Goal: Information Seeking & Learning: Learn about a topic

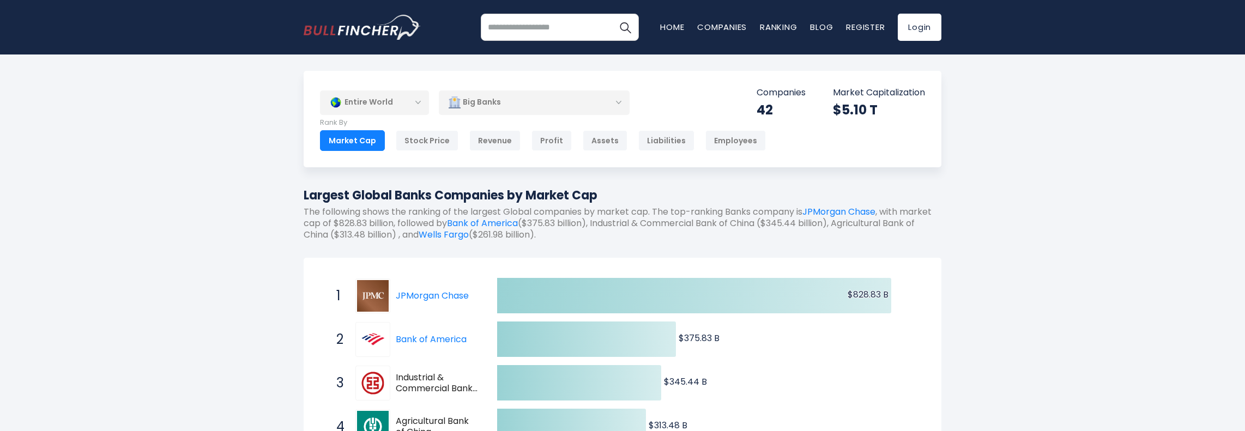
scroll to position [502, 0]
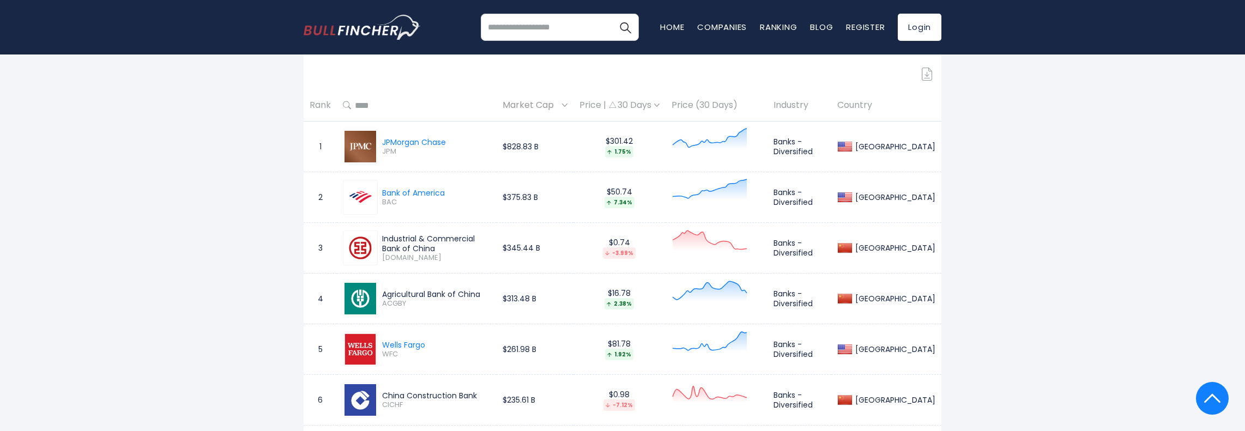
click at [602, 20] on button "Show more..." at bounding box center [622, 15] width 63 height 18
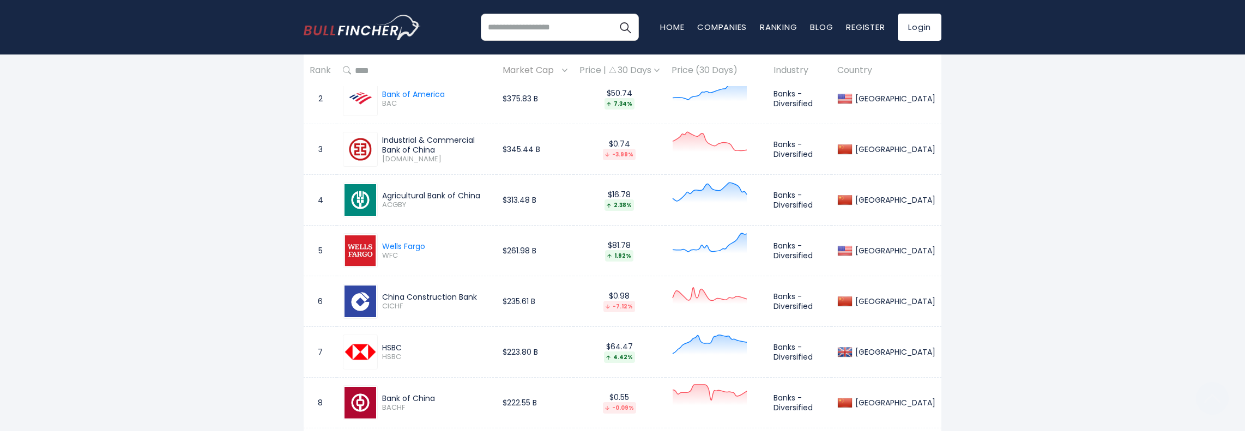
scroll to position [0, 0]
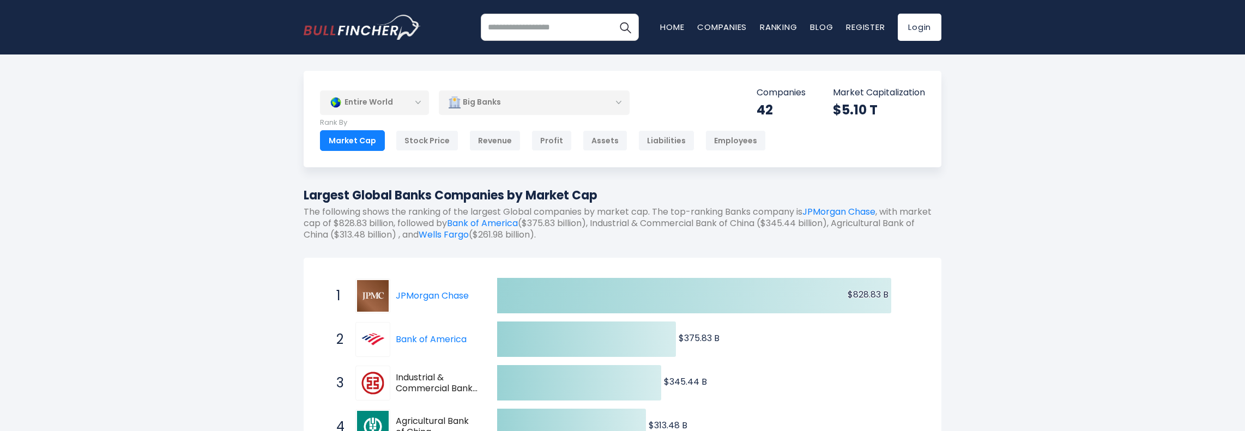
click at [569, 93] on div "Big Banks" at bounding box center [534, 102] width 191 height 25
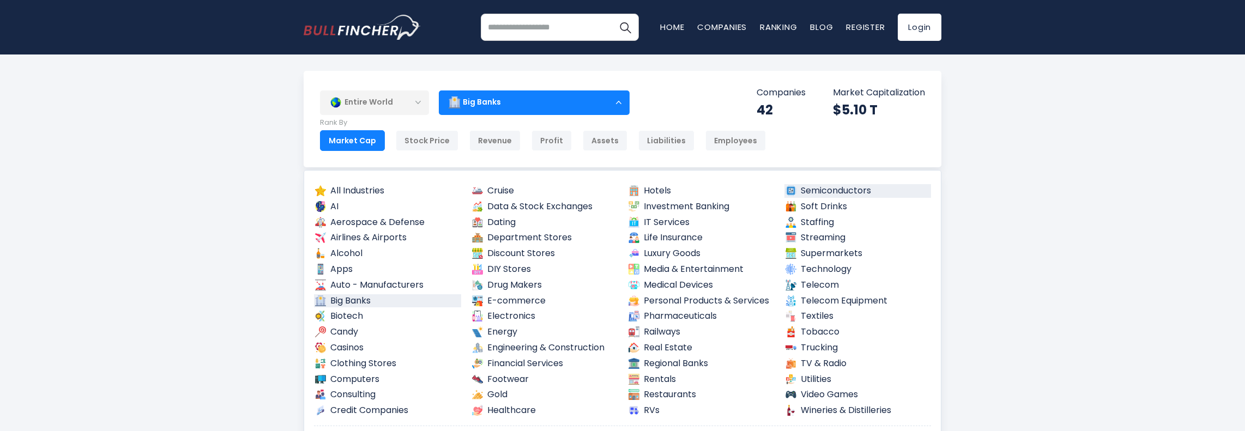
click at [849, 186] on link "Semiconductors" at bounding box center [857, 191] width 147 height 14
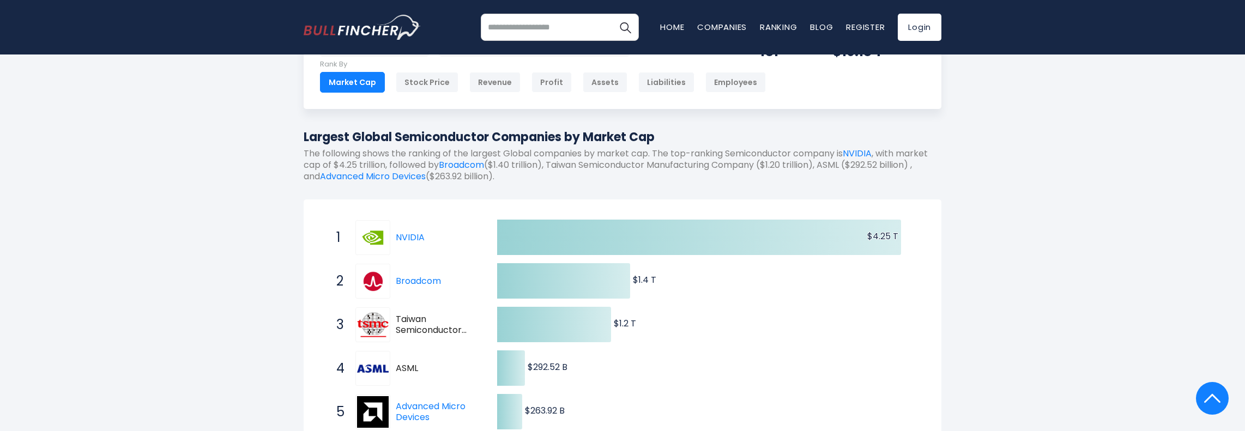
scroll to position [219, 0]
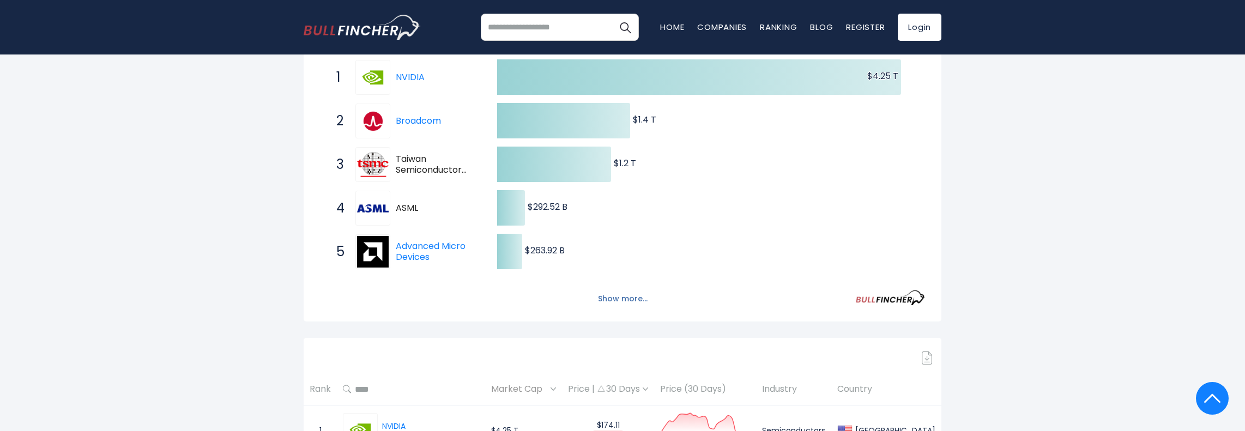
click at [643, 304] on button "Show more..." at bounding box center [622, 299] width 63 height 18
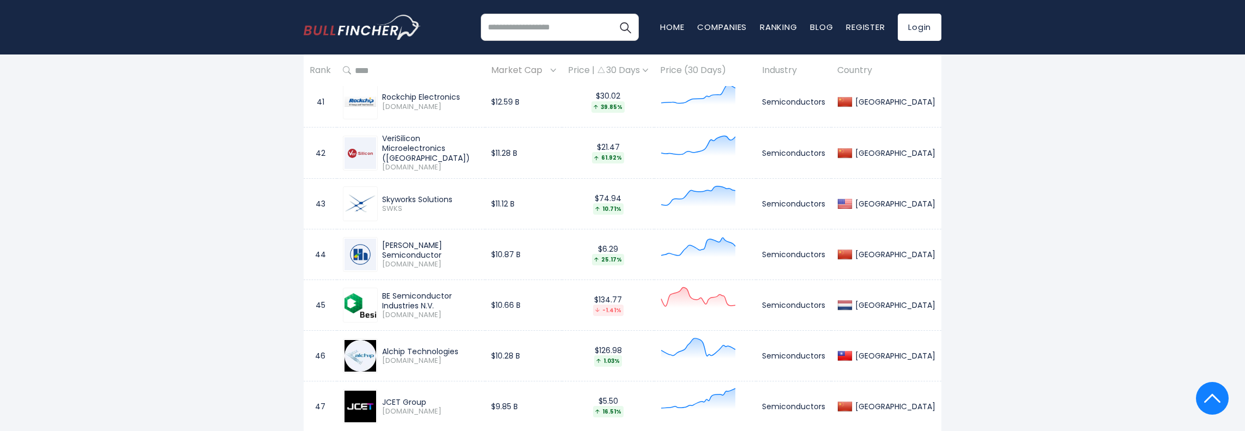
scroll to position [0, 0]
